Goal: Information Seeking & Learning: Learn about a topic

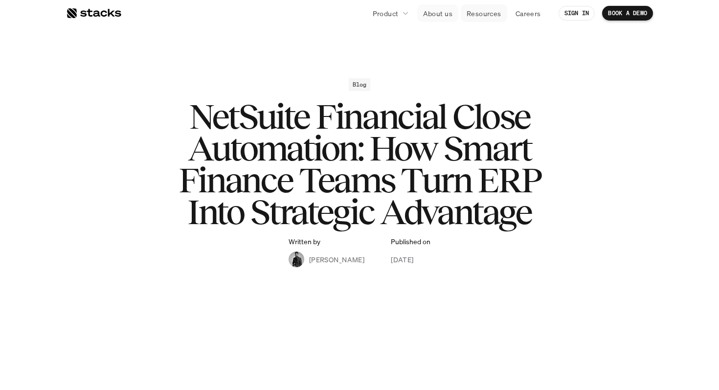
click at [489, 10] on p "Resources" at bounding box center [484, 13] width 35 height 10
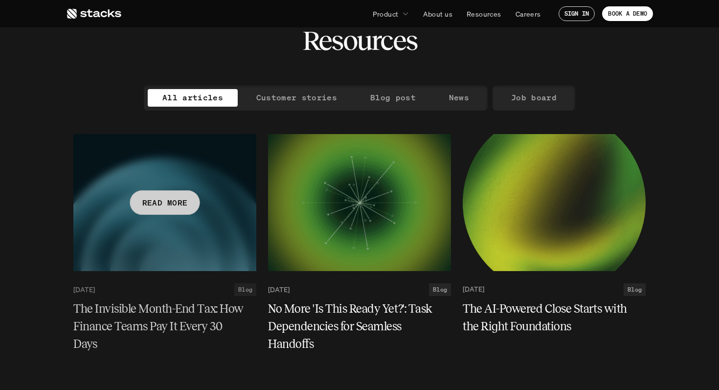
scroll to position [71, 0]
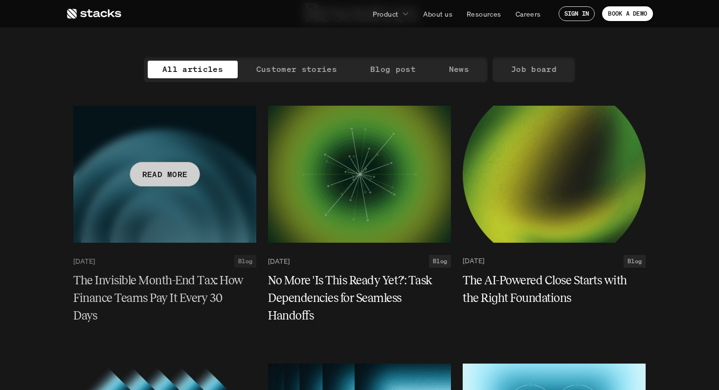
click at [152, 281] on h5 "The Invisible Month-End Tax: How Finance Teams Pay It Every 30 Days" at bounding box center [158, 297] width 171 height 53
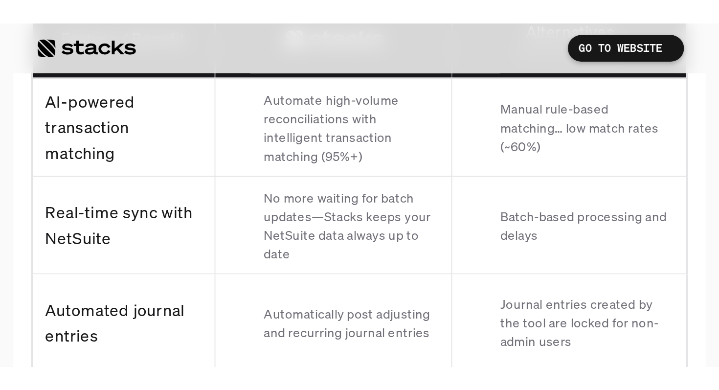
scroll to position [3731, 0]
